Goal: Transaction & Acquisition: Purchase product/service

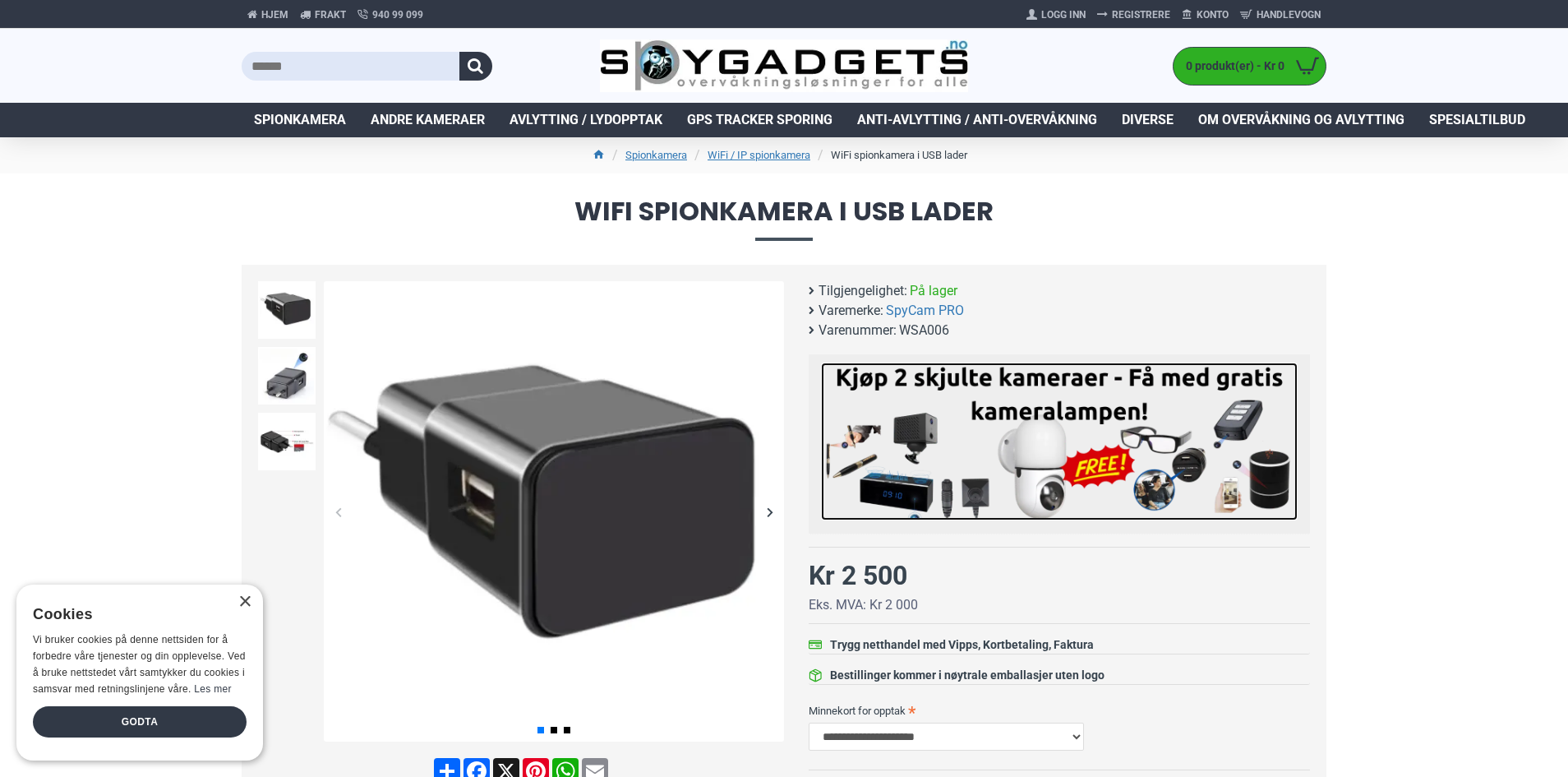
click at [921, 411] on img at bounding box center [1058, 441] width 476 height 157
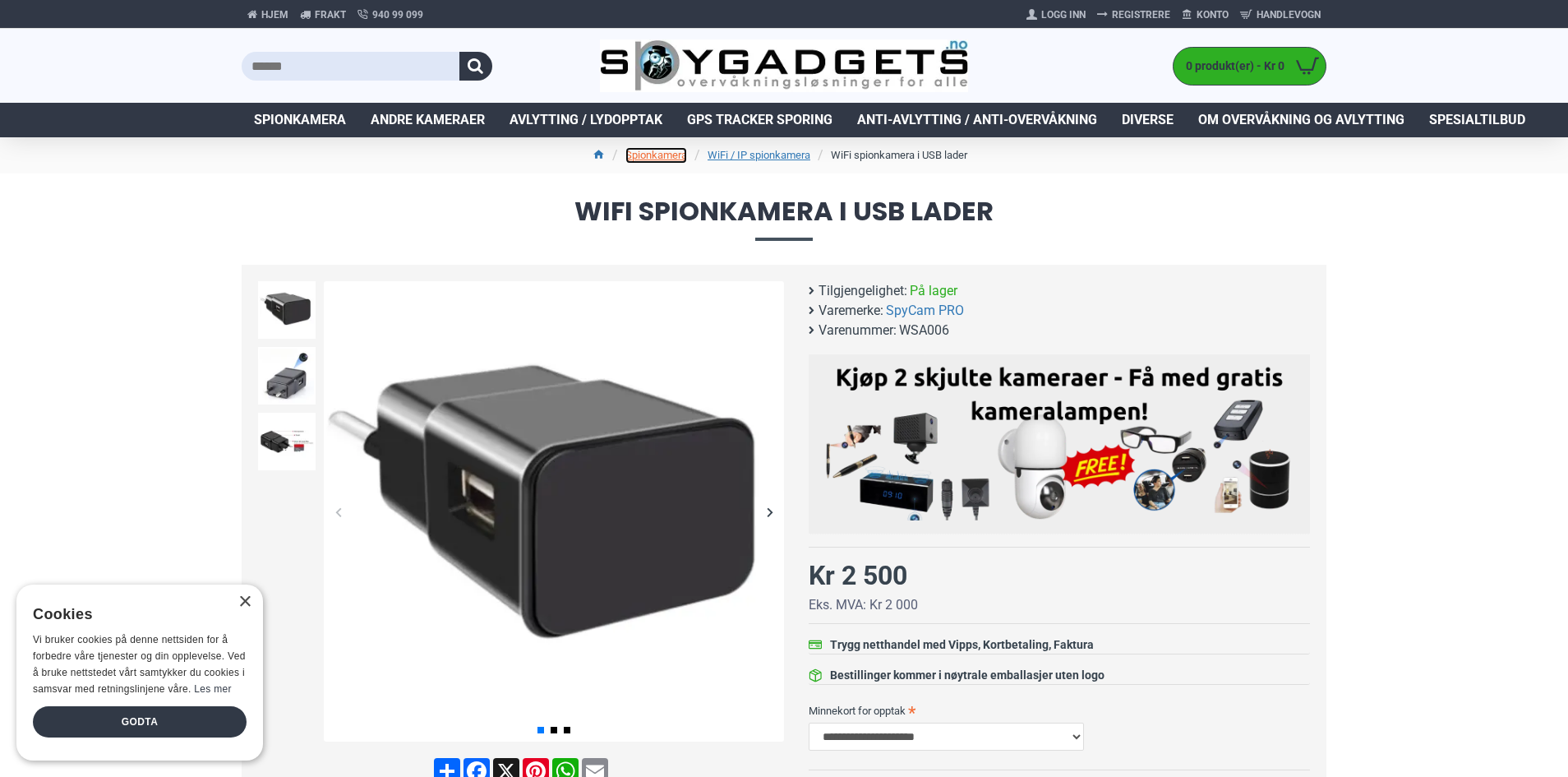
click at [658, 156] on link "Spionkamera" at bounding box center [656, 156] width 62 height 16
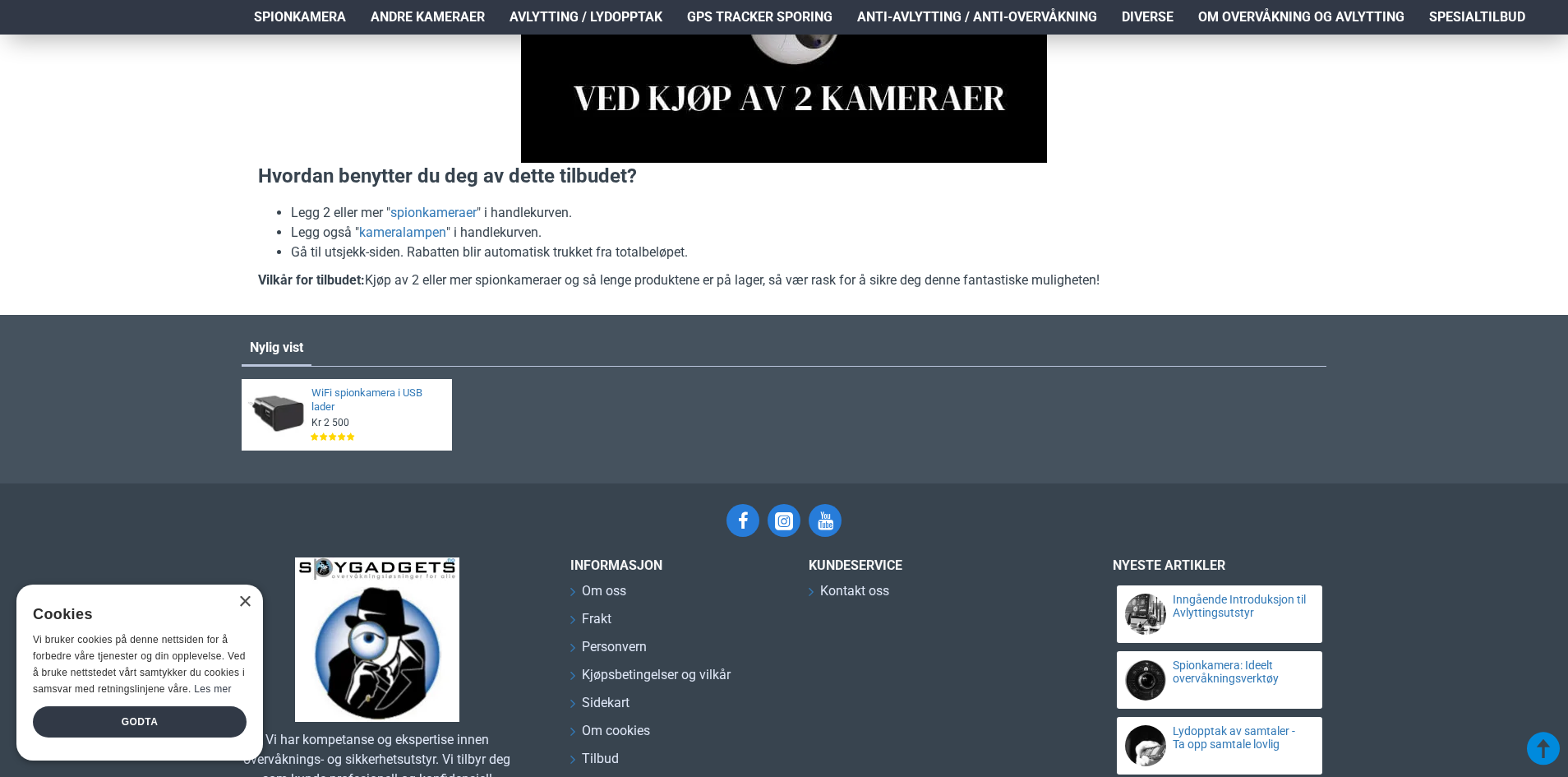
scroll to position [495, 0]
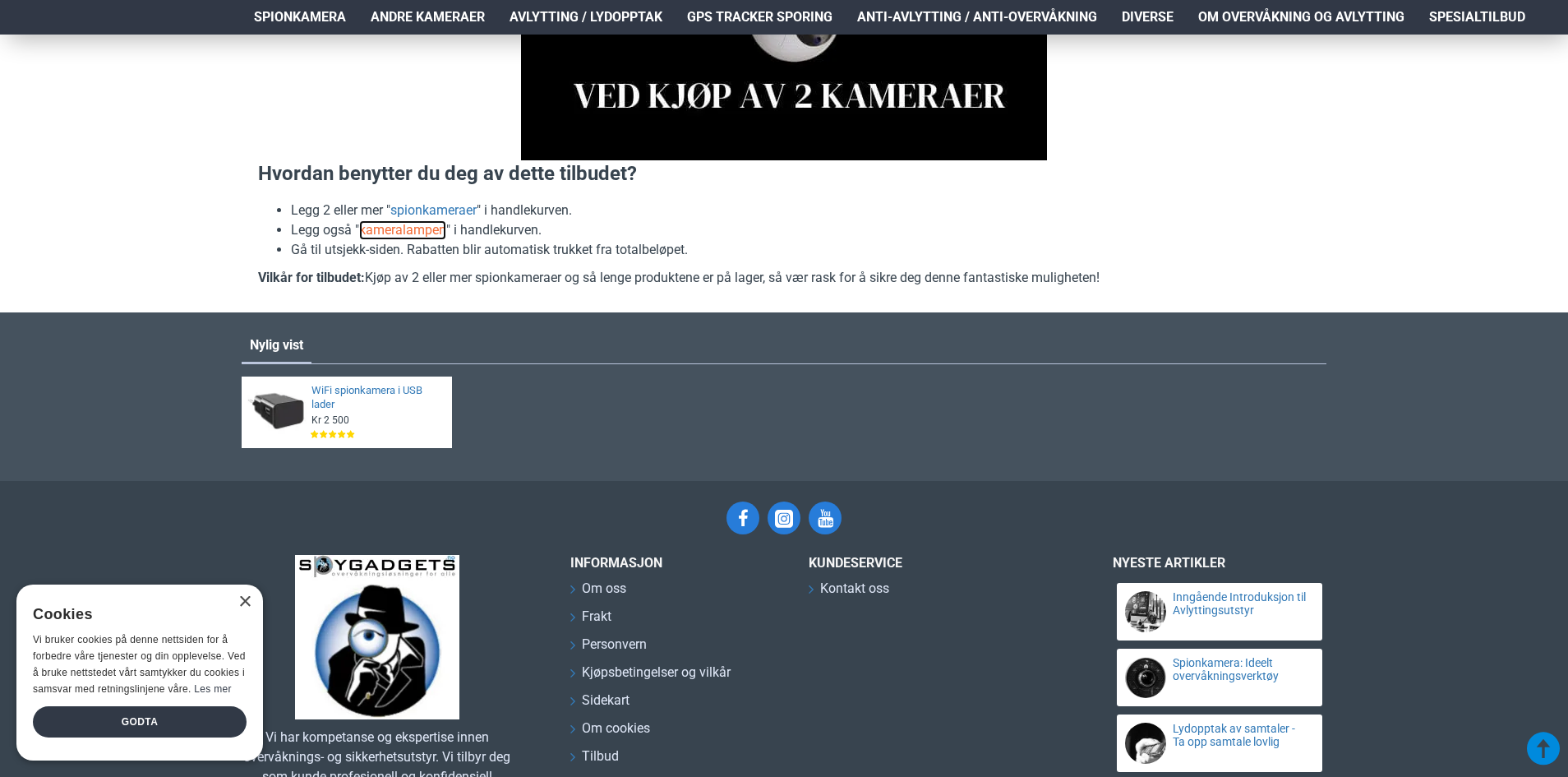
click at [392, 231] on link "kameralampen" at bounding box center [402, 230] width 87 height 20
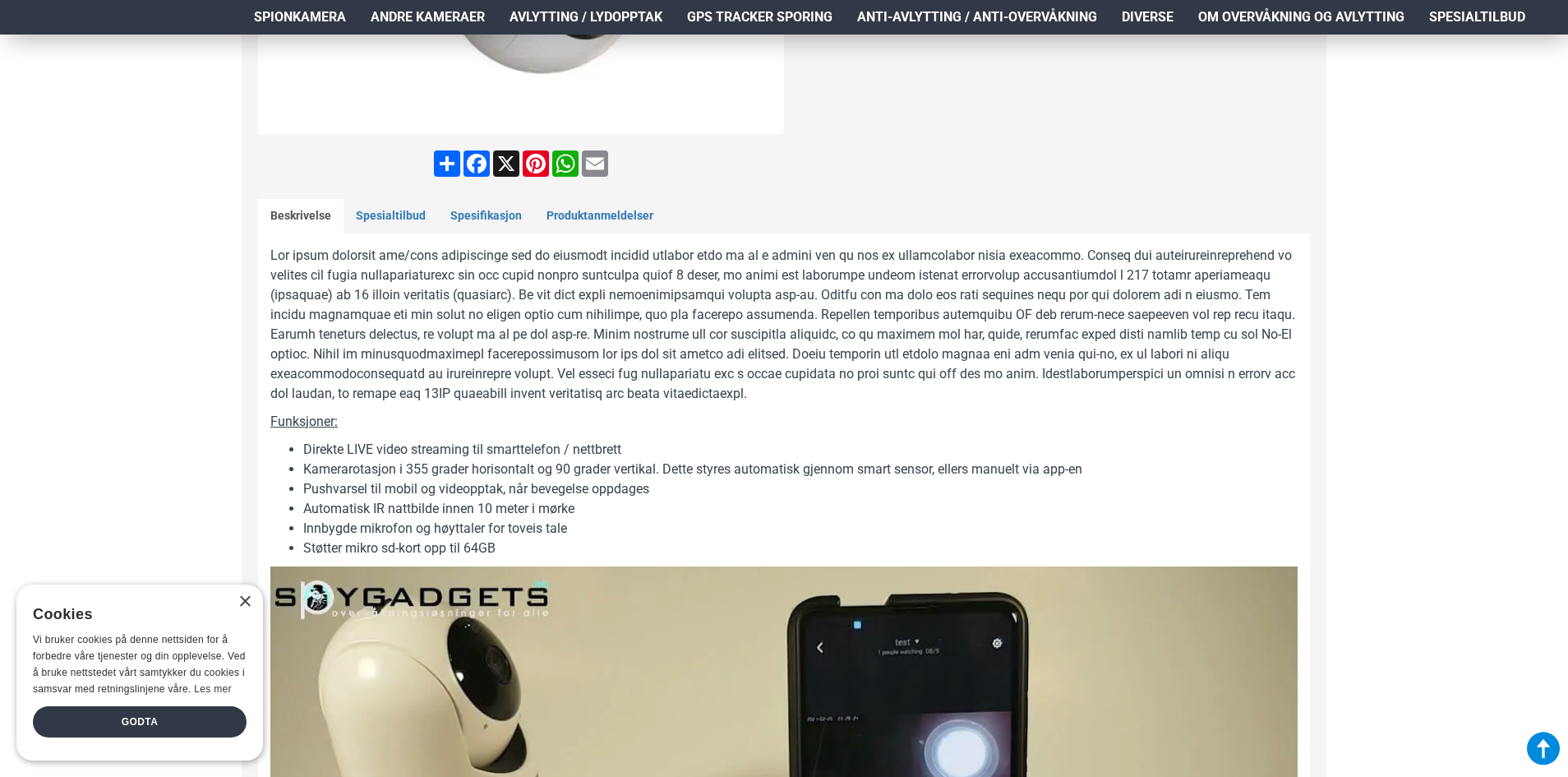
scroll to position [671, 0]
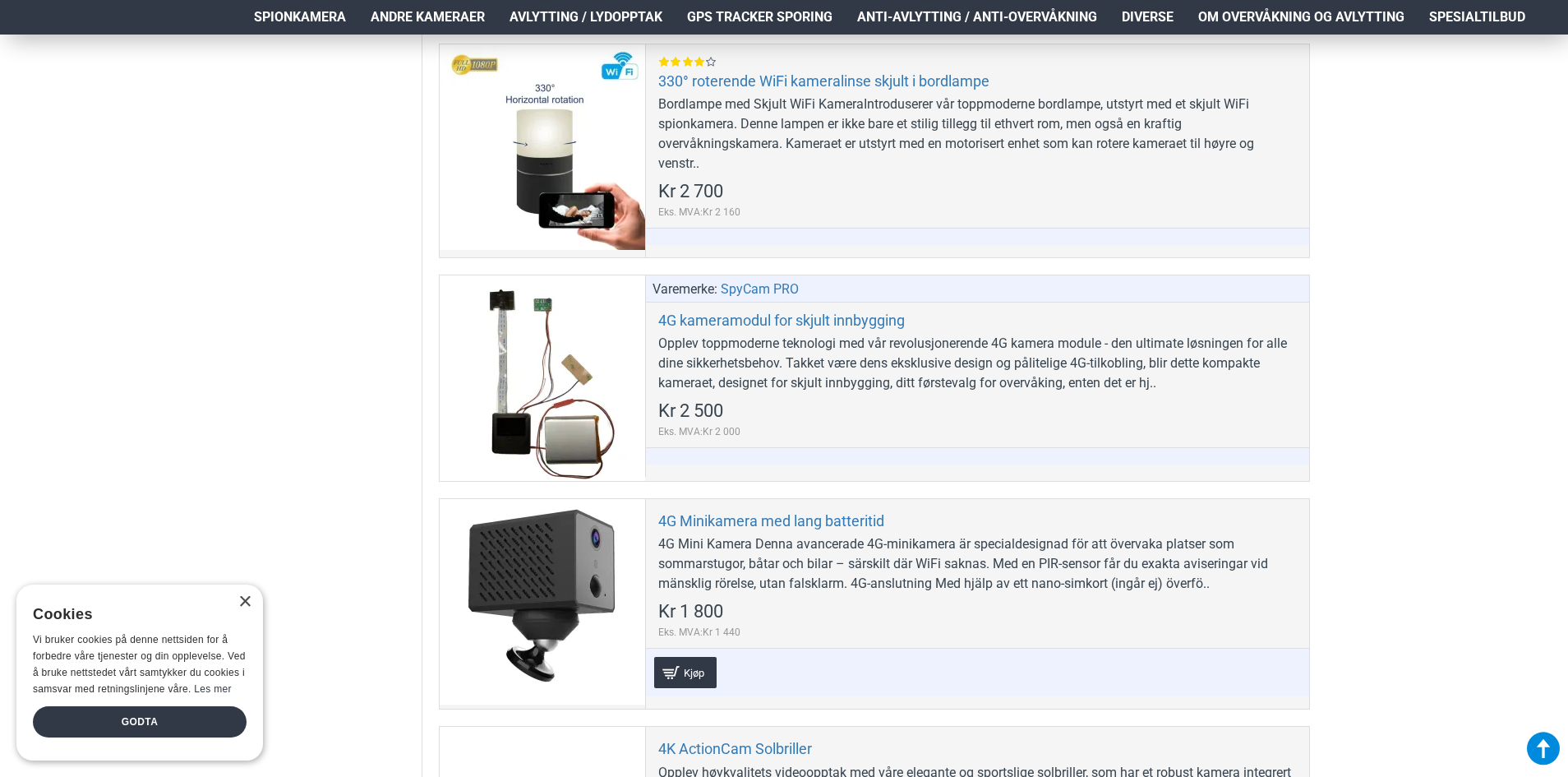
scroll to position [1347, 0]
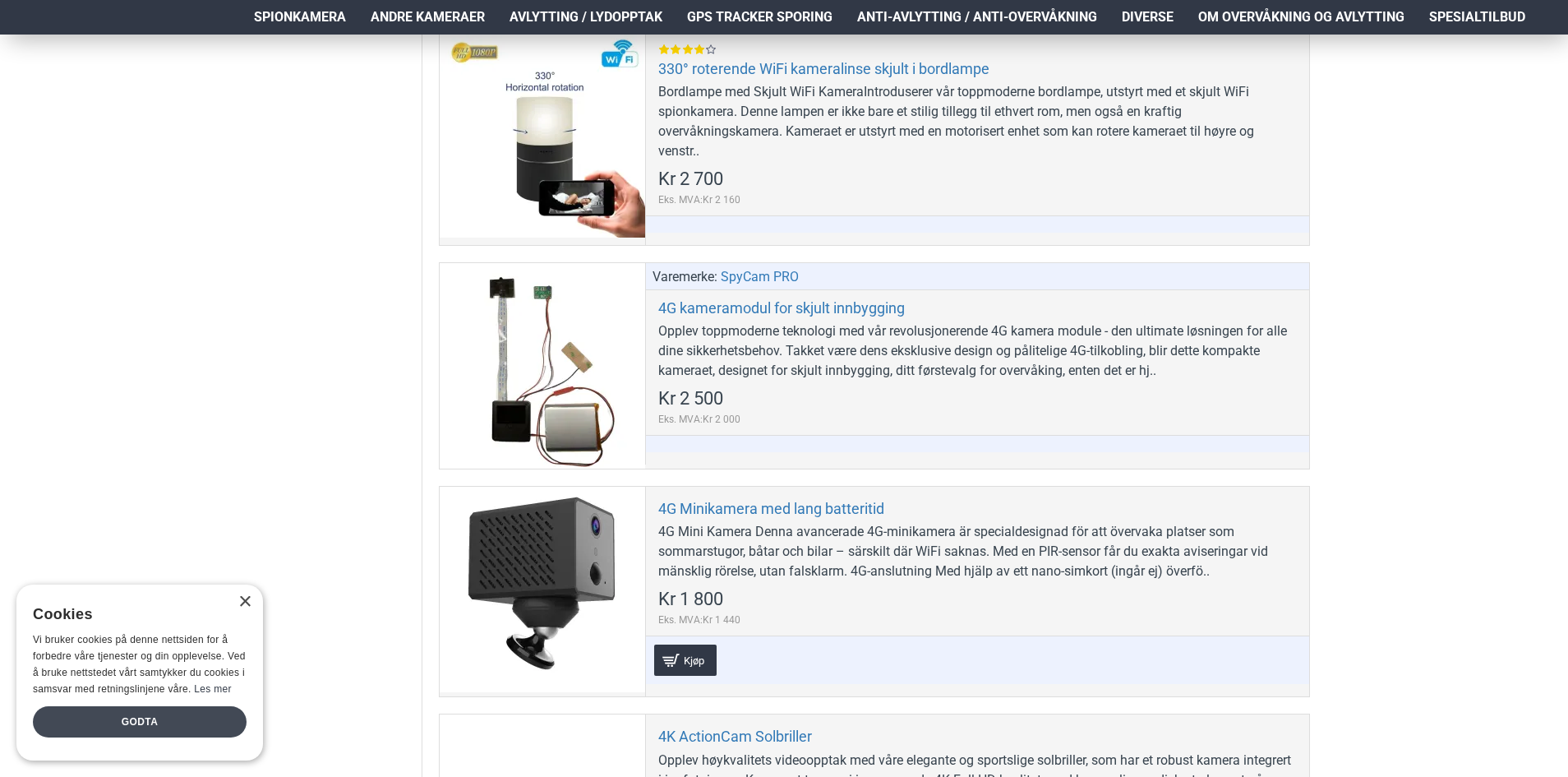
click at [135, 708] on div "Godta" at bounding box center [139, 722] width 214 height 31
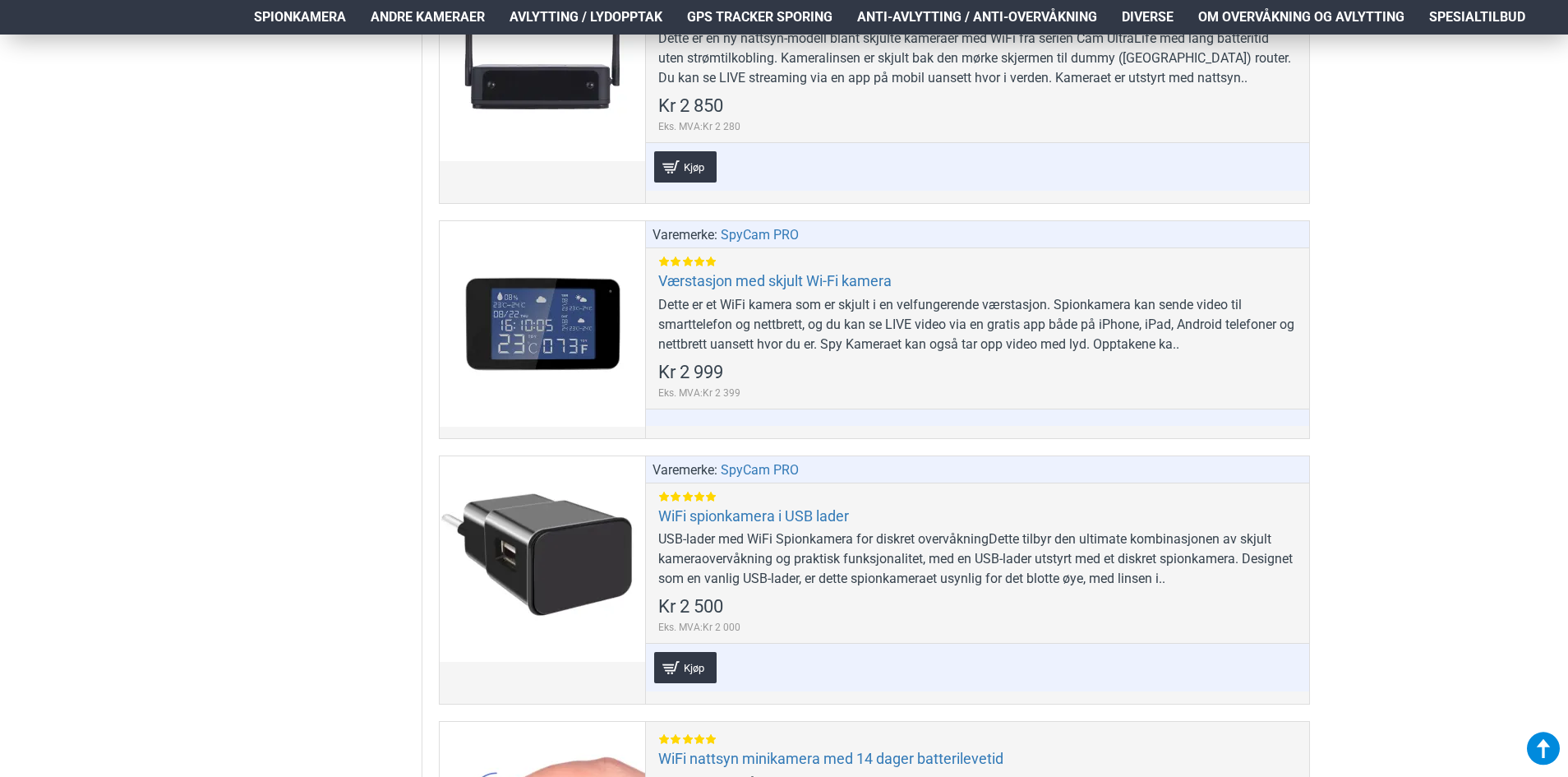
scroll to position [9388, 0]
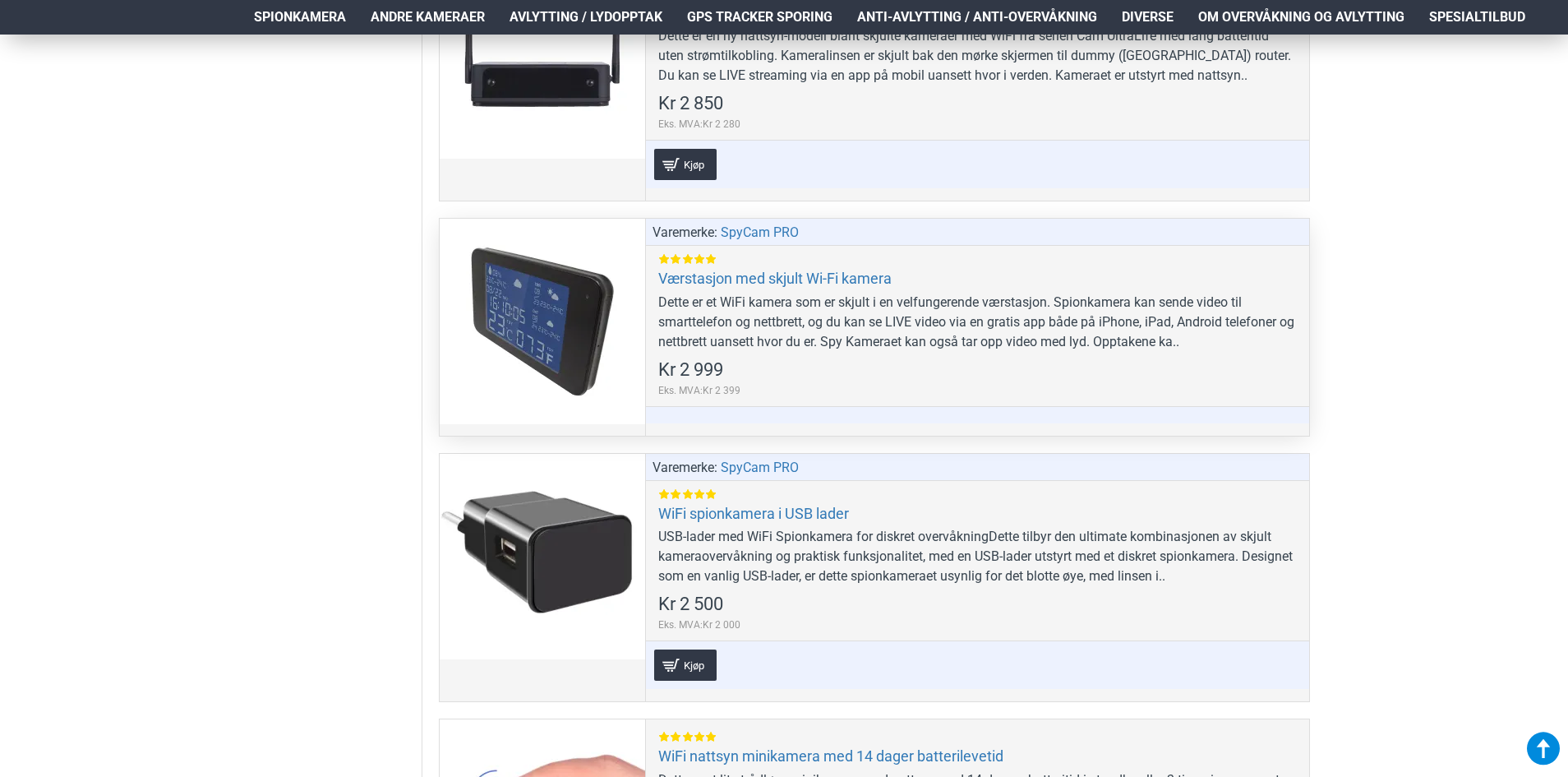
click at [493, 335] on div at bounding box center [543, 322] width 206 height 206
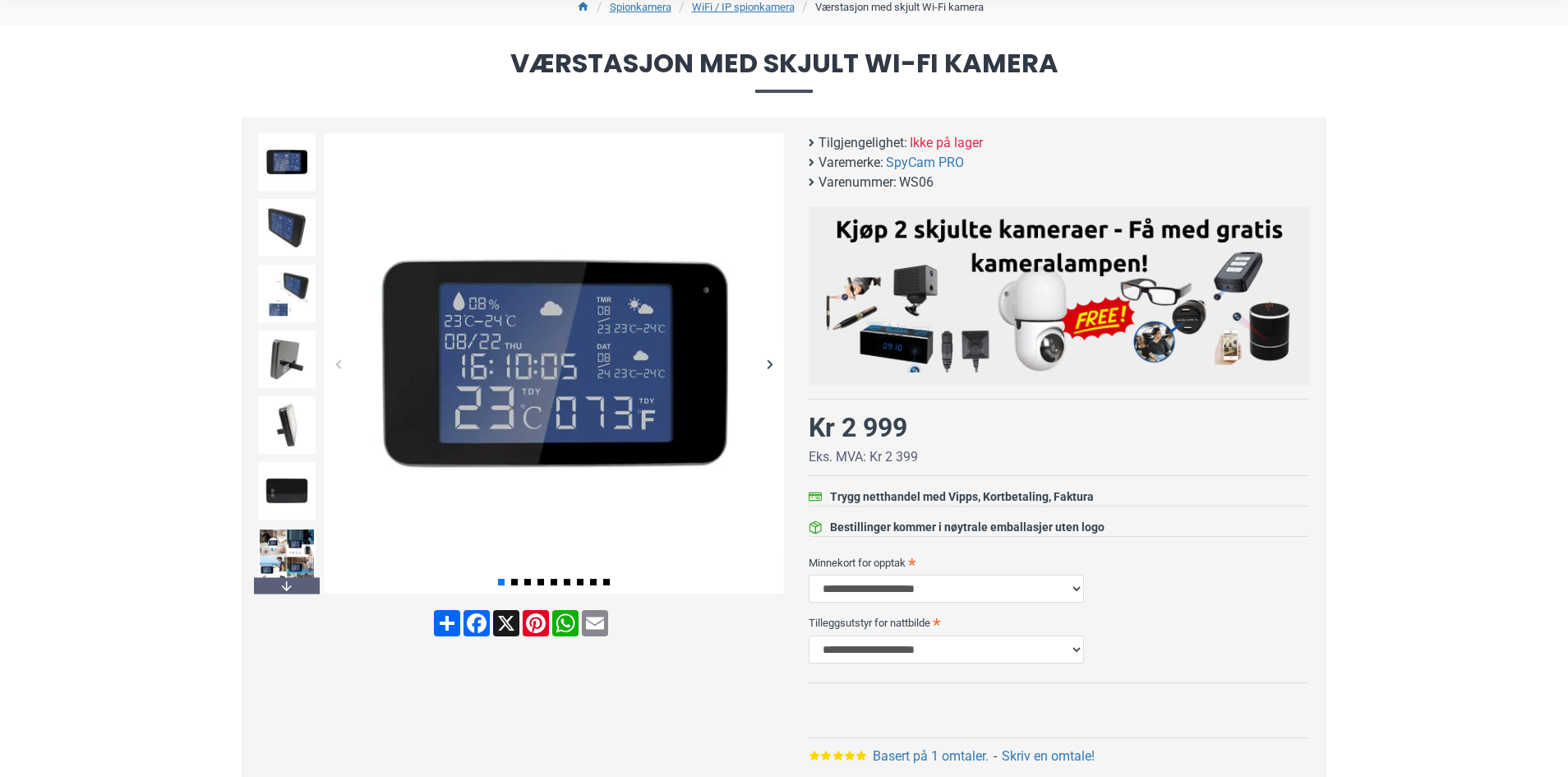
scroll to position [288, 0]
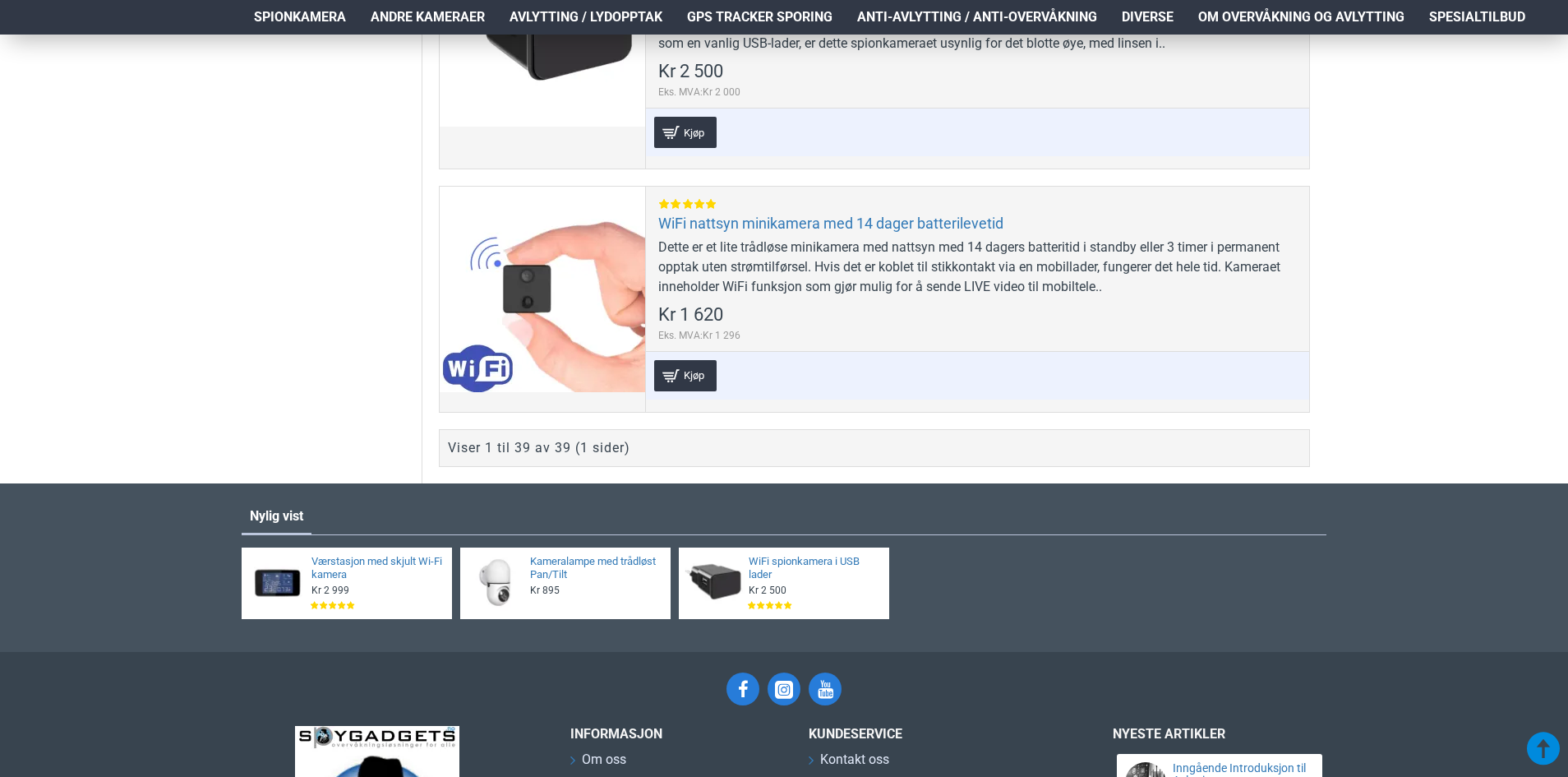
scroll to position [9927, 0]
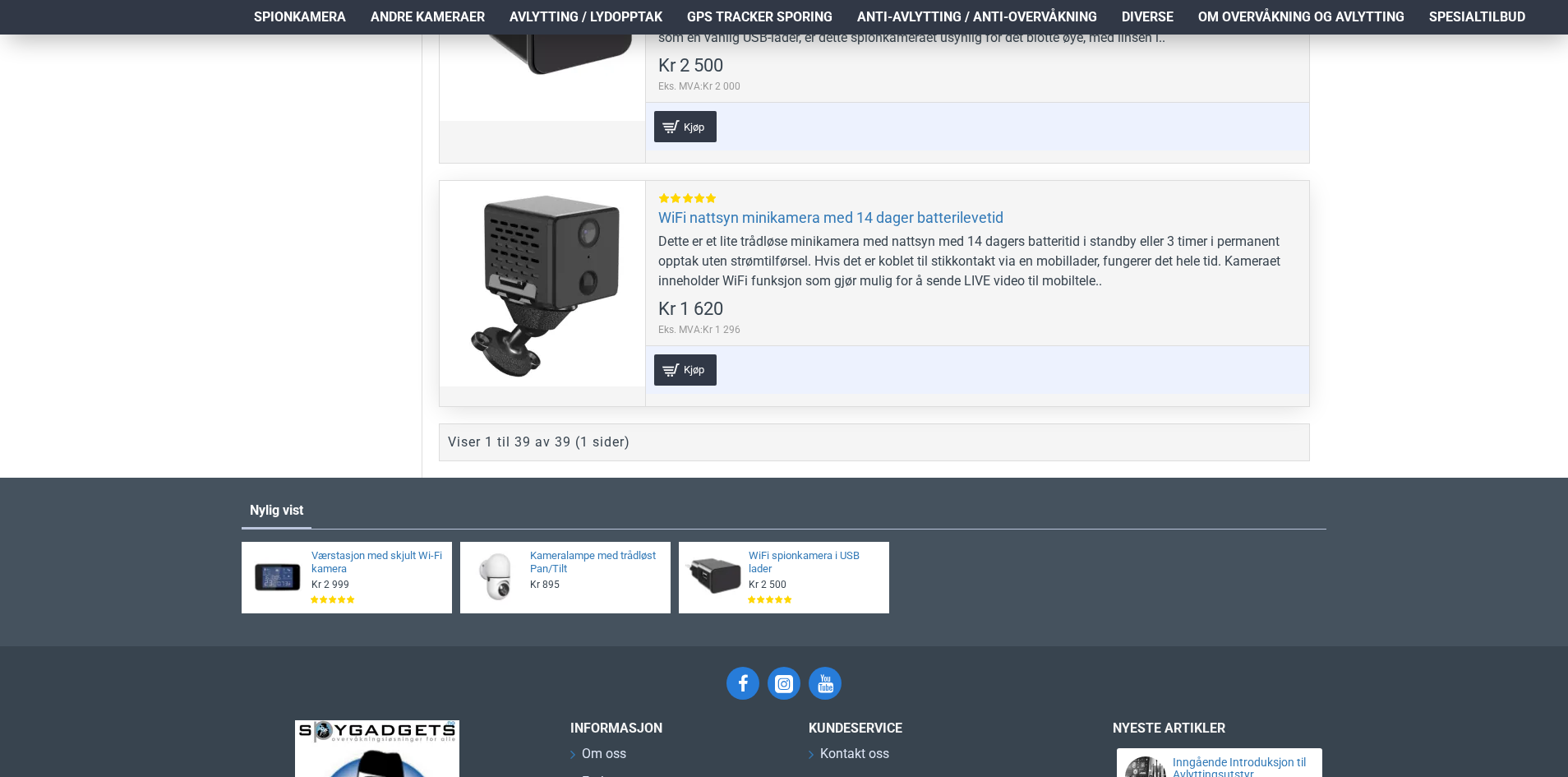
click at [524, 283] on div at bounding box center [543, 283] width 206 height 206
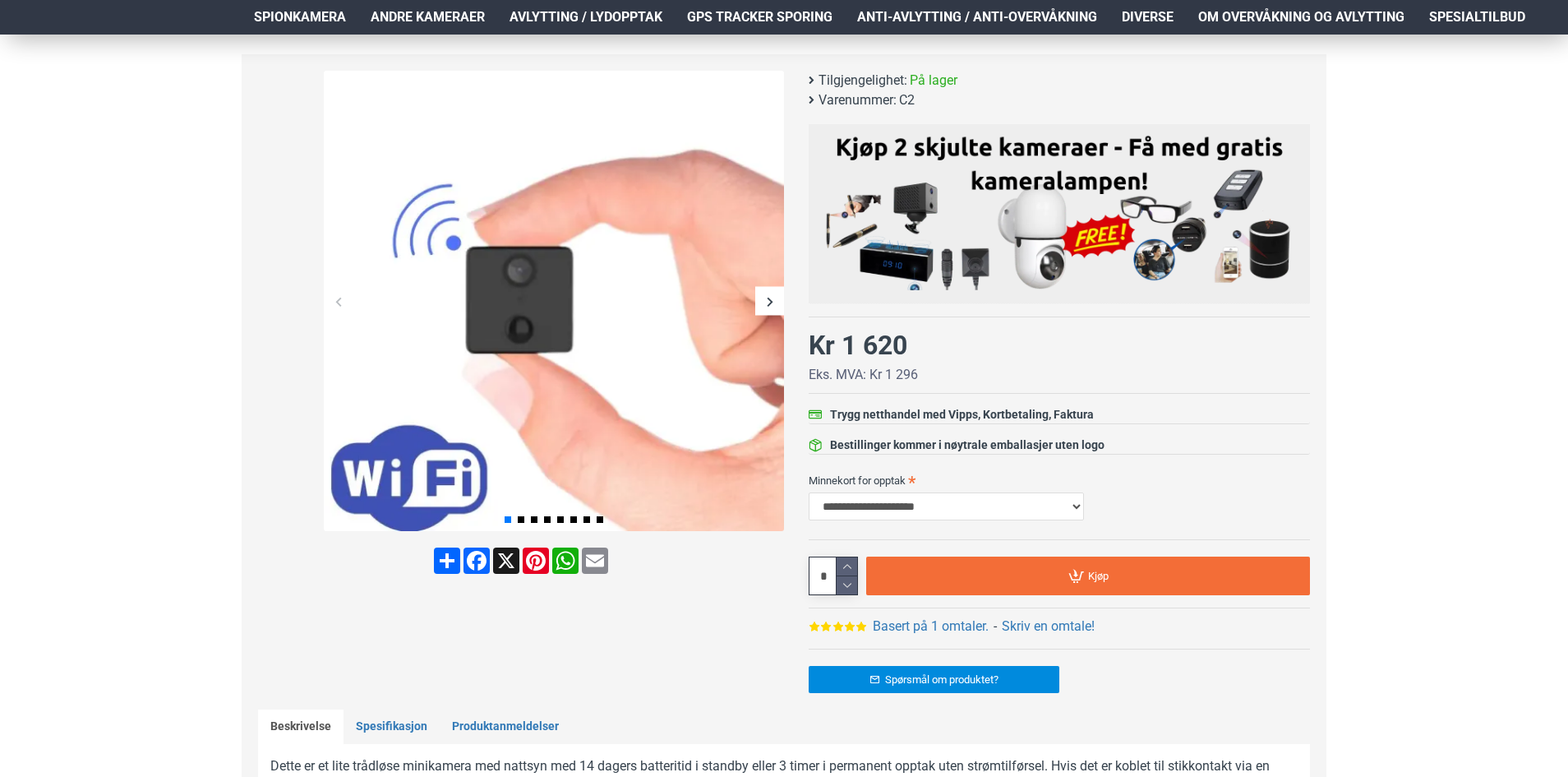
scroll to position [214, 0]
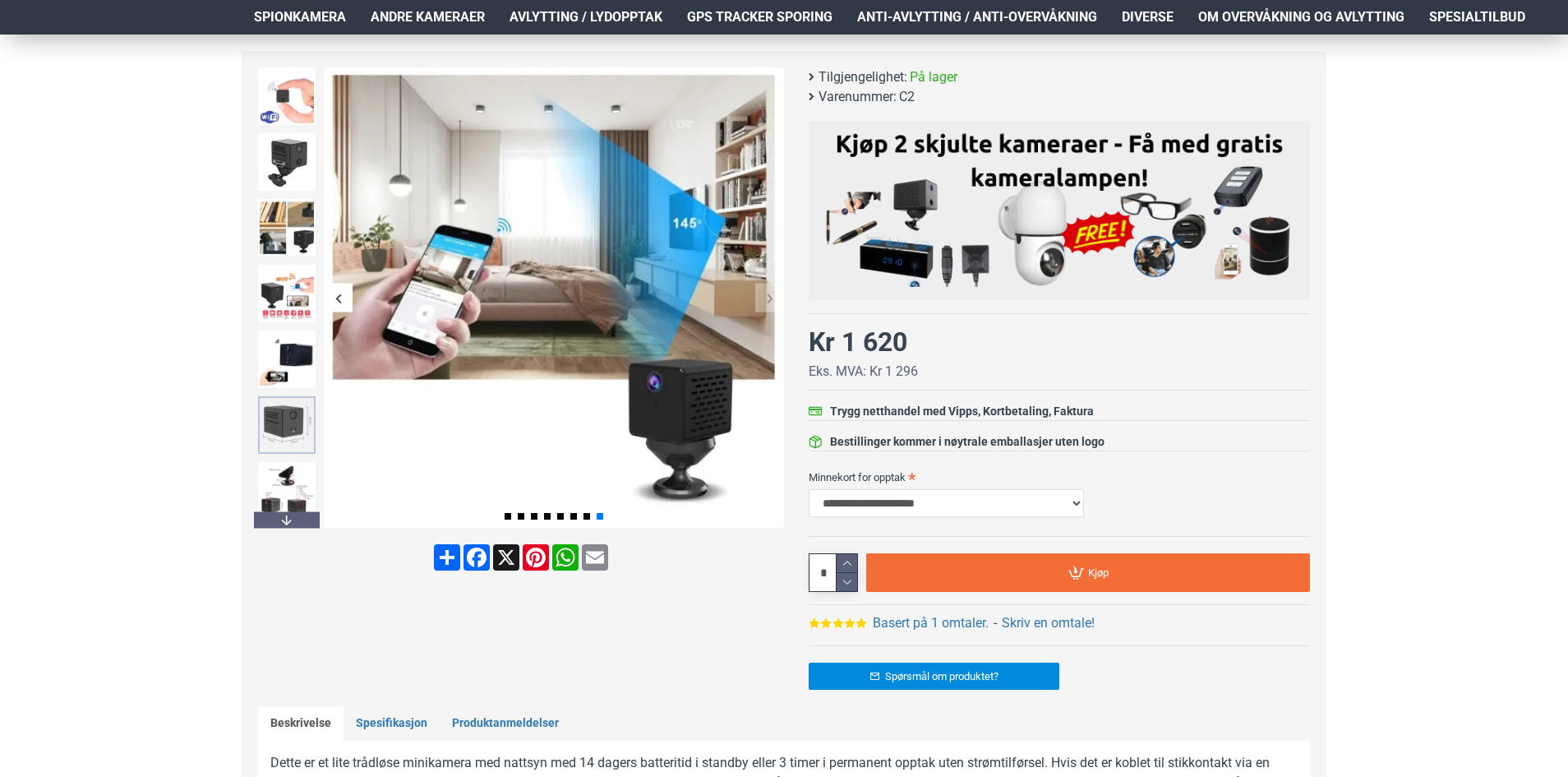
click at [279, 407] on img at bounding box center [287, 425] width 57 height 57
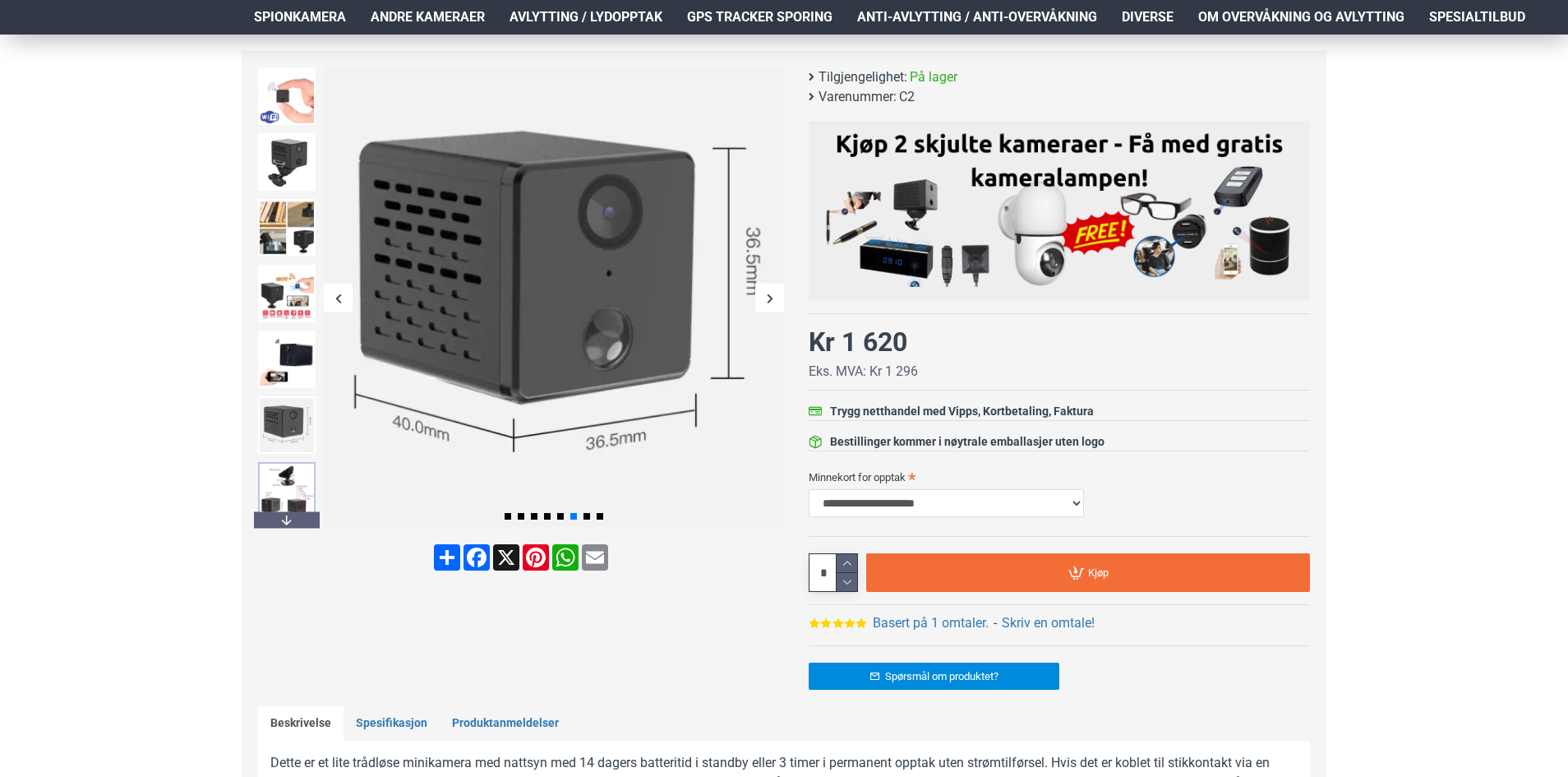
click at [283, 476] on img at bounding box center [287, 491] width 57 height 57
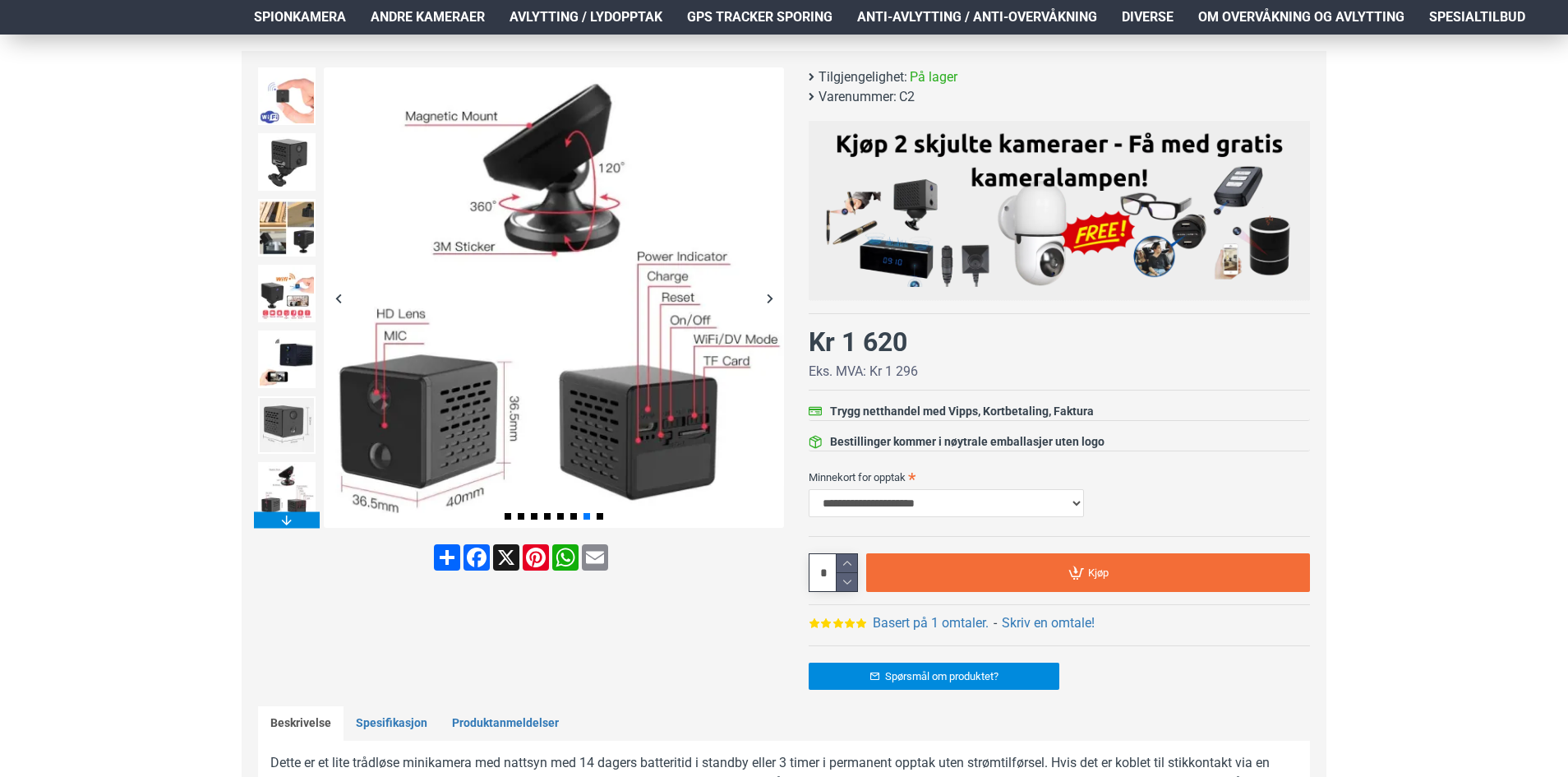
click at [279, 520] on div "Next slide" at bounding box center [287, 519] width 66 height 16
